Goal: Task Accomplishment & Management: Manage account settings

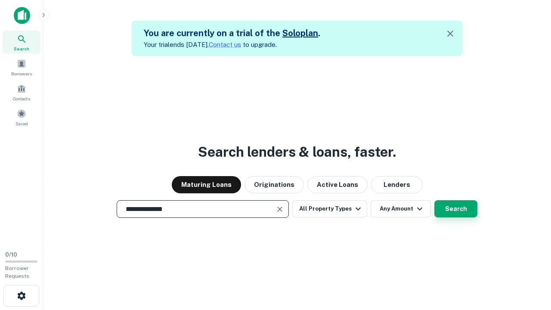
type input "**********"
click at [456, 209] on button "Search" at bounding box center [455, 208] width 43 height 17
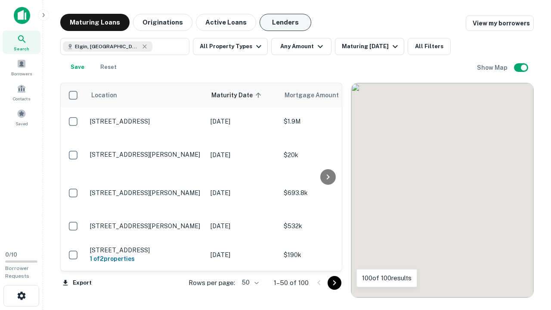
click at [285, 22] on button "Lenders" at bounding box center [286, 22] width 52 height 17
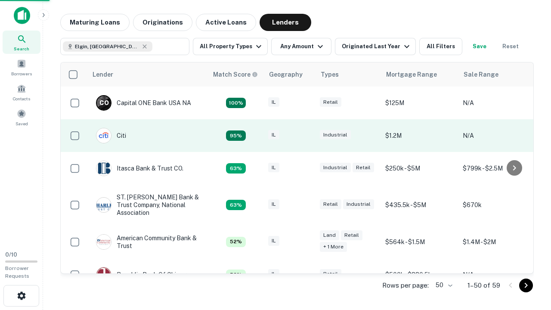
click at [306, 136] on div "IL" at bounding box center [289, 136] width 43 height 12
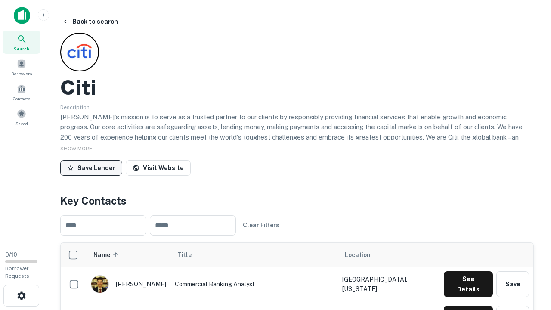
click at [91, 167] on button "Save Lender" at bounding box center [91, 167] width 62 height 15
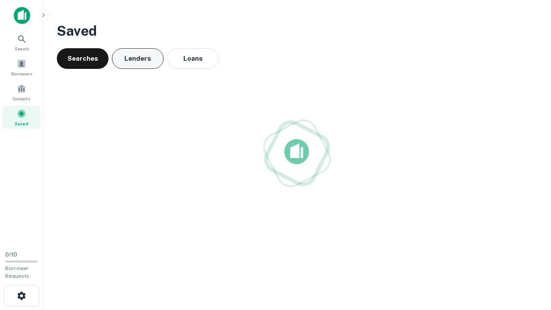
click at [138, 59] on button "Lenders" at bounding box center [138, 58] width 52 height 21
